Goal: Communication & Community: Answer question/provide support

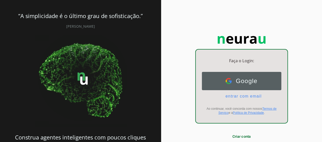
click at [237, 80] on span "Google" at bounding box center [245, 81] width 26 height 7
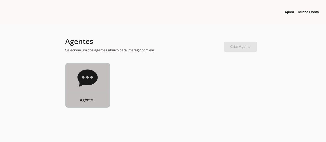
click at [94, 79] on icon at bounding box center [87, 77] width 20 height 17
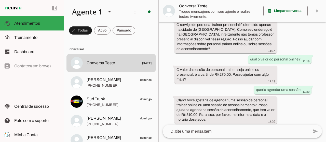
scroll to position [166, 0]
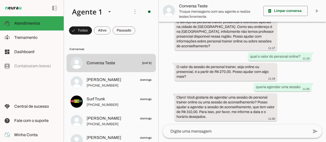
click at [0, 0] on slot "O valor da sessão de personal trainer, seja online ou presencial, é a partir de…" at bounding box center [0, 0] width 0 height 0
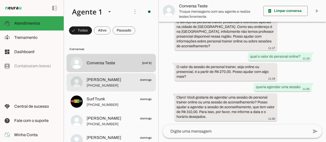
click at [109, 79] on span "[PERSON_NAME]" at bounding box center [104, 80] width 35 height 6
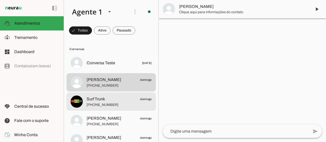
click at [107, 100] on span "Surf Trunk domingo" at bounding box center [119, 99] width 65 height 6
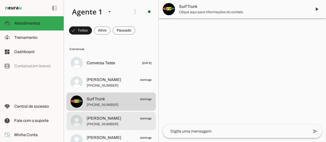
click at [102, 120] on span "[PERSON_NAME]" at bounding box center [104, 119] width 35 height 6
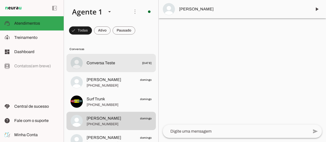
click at [110, 72] on md-item "Conversa Teste [DATE]" at bounding box center [110, 63] width 89 height 18
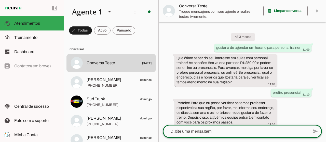
click at [198, 133] on textarea at bounding box center [236, 132] width 146 height 6
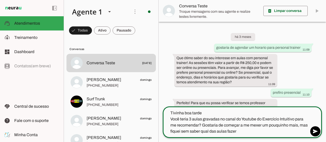
type textarea "Tivinha boa tarde Você teria 3 aulas gravadas no canal do Youtube do Exercício …"
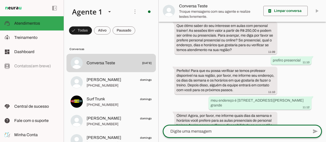
click at [301, 106] on div "há 3 meses gostaria de agendar um horario para personal trainer 11:09 Que ótimo…" at bounding box center [242, 73] width 167 height 103
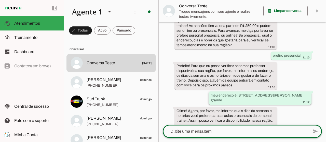
click at [299, 98] on div "meu endereço é [STREET_ADDRESS][PERSON_NAME] grande 11:12" at bounding box center [259, 98] width 99 height 11
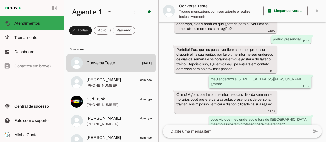
click at [295, 113] on div "há 3 meses gostaria de agendar um horario para personal trainer 11:09 Que ótimo…" at bounding box center [242, 73] width 167 height 103
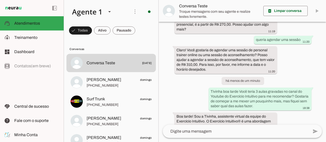
scroll to position [275, 0]
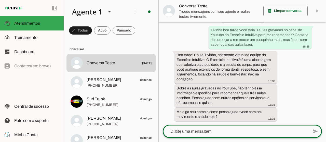
click at [220, 134] on textarea at bounding box center [236, 132] width 146 height 6
type textarea "pensei que você tivesse acesso ao youtube"
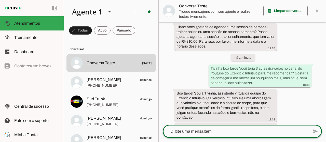
scroll to position [330, 0]
